Goal: Find contact information: Find contact information

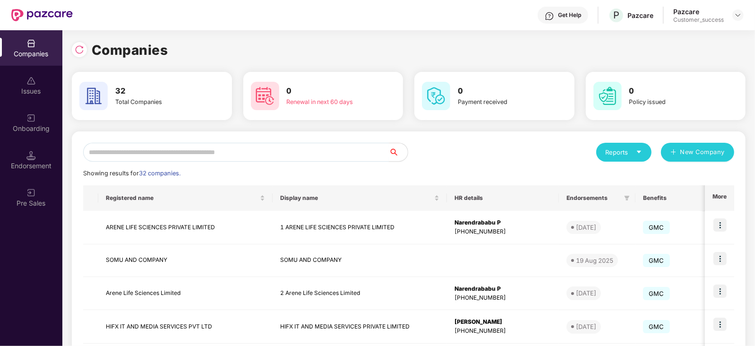
click at [170, 151] on input "text" at bounding box center [236, 152] width 306 height 19
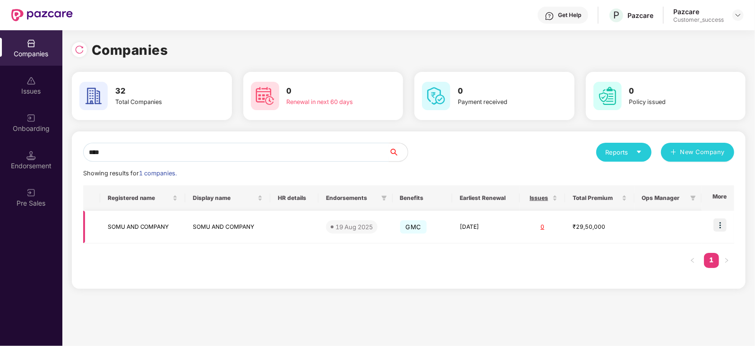
type input "****"
click at [723, 226] on img at bounding box center [720, 224] width 13 height 13
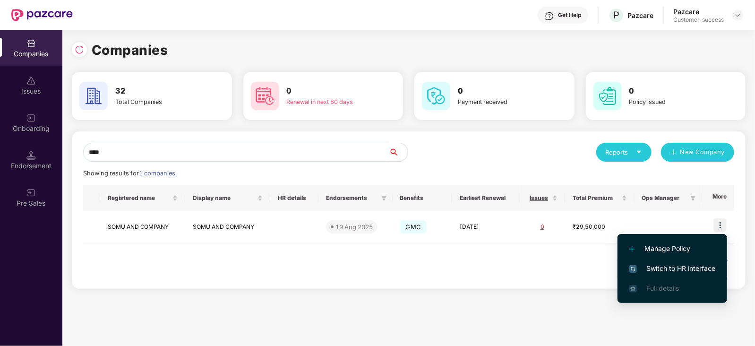
click at [696, 267] on span "Switch to HR interface" at bounding box center [672, 268] width 86 height 10
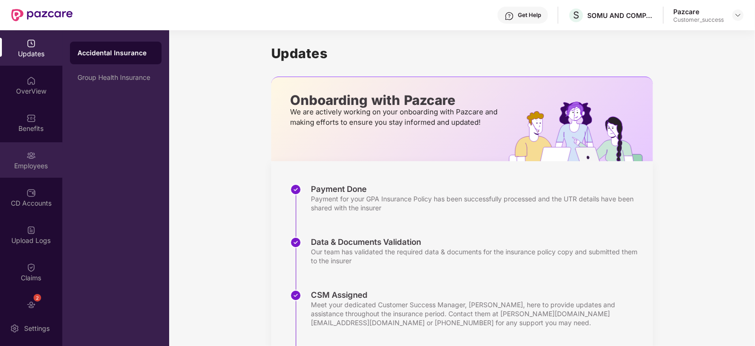
click at [31, 160] on div "Employees" at bounding box center [31, 159] width 62 height 35
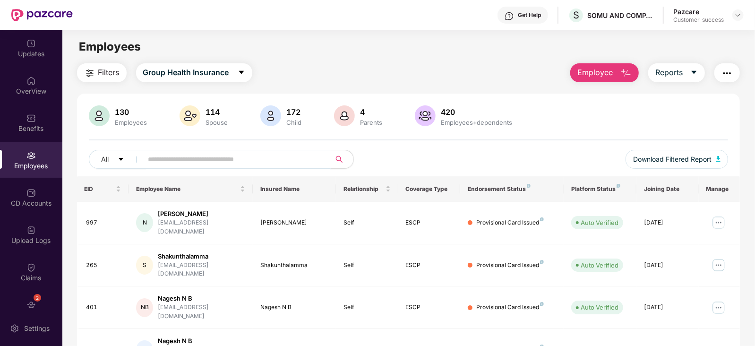
click at [220, 159] on input "text" at bounding box center [233, 159] width 170 height 14
paste input "***"
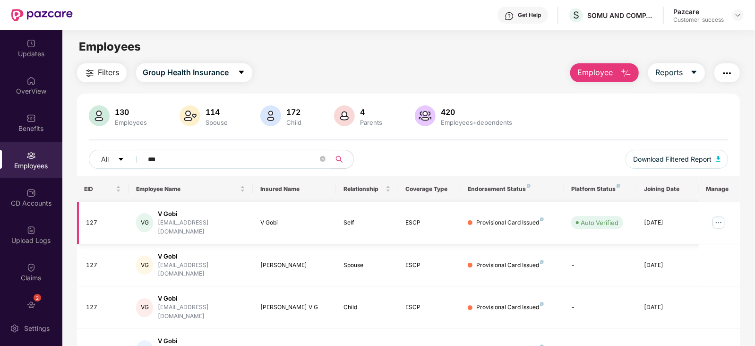
type input "***"
drag, startPoint x: 227, startPoint y: 222, endPoint x: 149, endPoint y: 226, distance: 78.1
click at [149, 226] on div "VG V Gobi vgobi@somugroup.com" at bounding box center [190, 222] width 109 height 27
click at [229, 224] on div "VG V Gobi vgobi@somugroup.com" at bounding box center [190, 222] width 109 height 27
drag, startPoint x: 229, startPoint y: 220, endPoint x: 158, endPoint y: 228, distance: 71.3
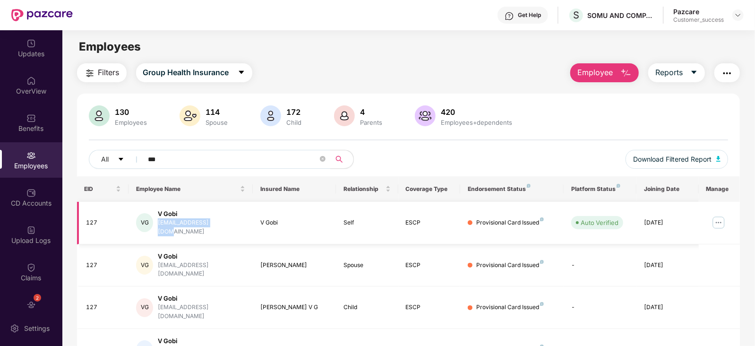
click at [158, 228] on div "VG V Gobi vgobi@somugroup.com" at bounding box center [190, 222] width 109 height 27
copy div "vgobi@somugroup.com"
click at [718, 218] on img at bounding box center [718, 222] width 15 height 15
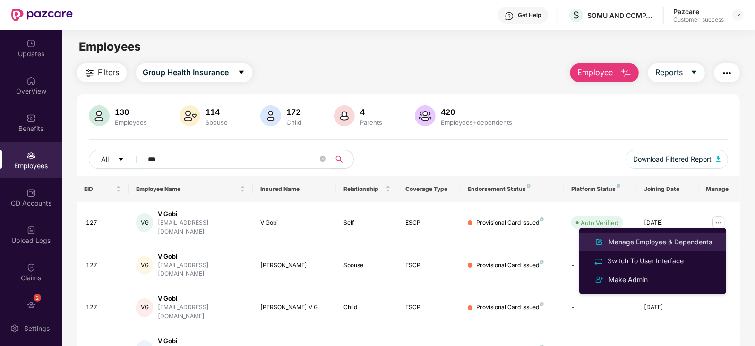
click at [677, 240] on div "Manage Employee & Dependents" at bounding box center [660, 242] width 107 height 10
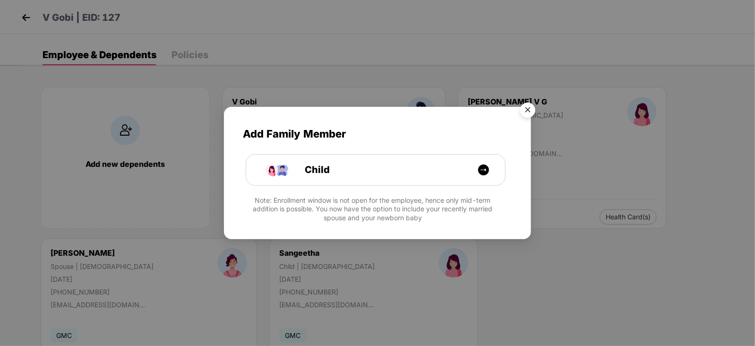
click at [532, 111] on img "Close" at bounding box center [528, 111] width 26 height 26
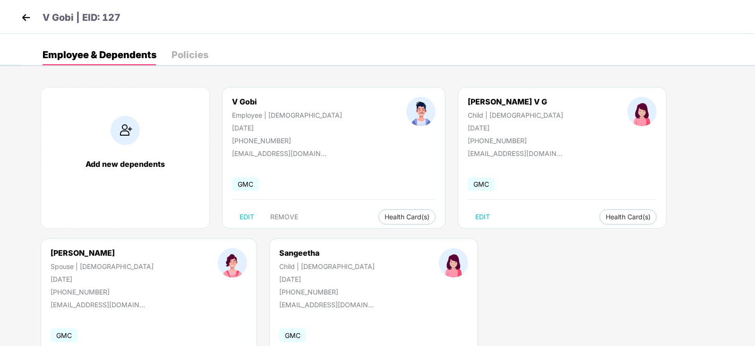
click at [267, 143] on div "+919845756226" at bounding box center [287, 141] width 110 height 8
copy div "919845756226"
click at [28, 18] on img at bounding box center [26, 17] width 14 height 14
